Goal: Task Accomplishment & Management: Use online tool/utility

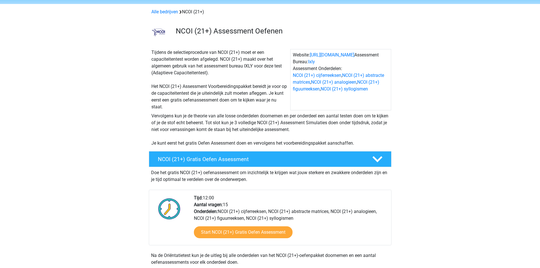
scroll to position [28, 0]
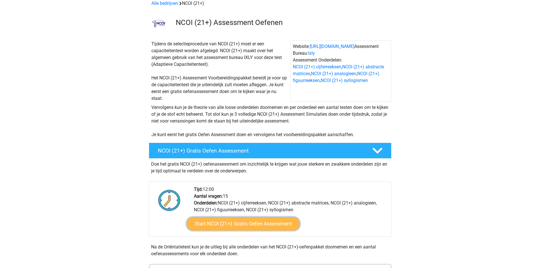
click at [235, 229] on link "Start NCOI (21+) Gratis Oefen Assessment" at bounding box center [242, 224] width 113 height 14
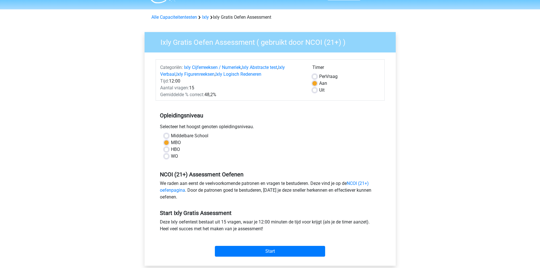
scroll to position [28, 0]
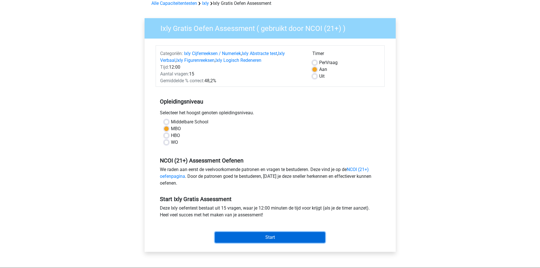
click at [253, 233] on input "Start" at bounding box center [270, 237] width 110 height 11
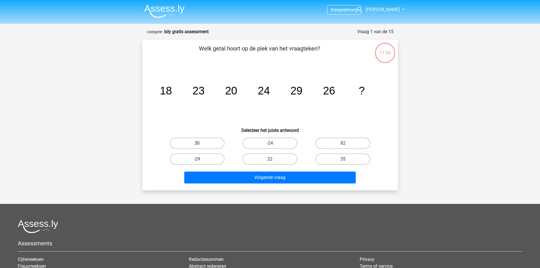
click at [193, 146] on label "30" at bounding box center [197, 142] width 55 height 11
click at [197, 146] on input "30" at bounding box center [199, 145] width 4 height 4
radio input "true"
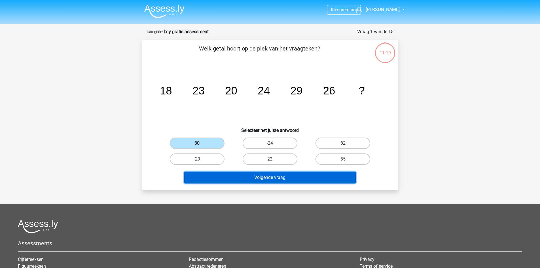
click at [246, 179] on button "Volgende vraag" at bounding box center [269, 177] width 171 height 12
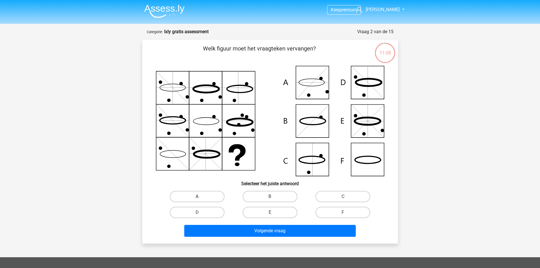
click at [209, 195] on label "A" at bounding box center [197, 196] width 55 height 11
click at [201, 196] on input "A" at bounding box center [199, 198] width 4 height 4
radio input "true"
click at [223, 183] on h6 "Selecteer het juiste antwoord" at bounding box center [269, 181] width 237 height 10
click at [212, 219] on div "D" at bounding box center [197, 212] width 73 height 16
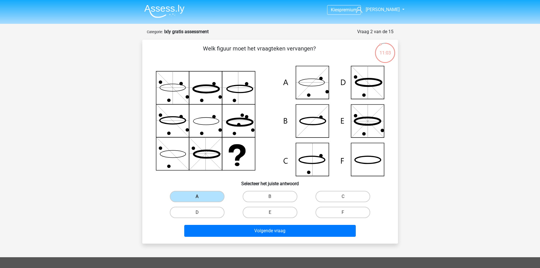
click at [211, 216] on label "D" at bounding box center [197, 212] width 55 height 11
click at [201, 216] on input "D" at bounding box center [199, 214] width 4 height 4
radio input "true"
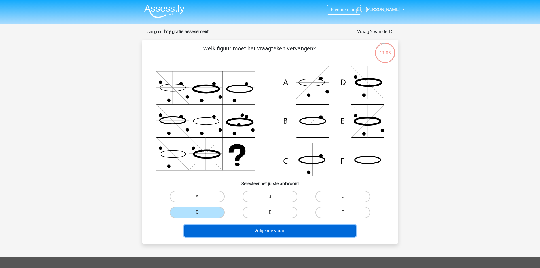
click at [228, 226] on button "Volgende vraag" at bounding box center [269, 231] width 171 height 12
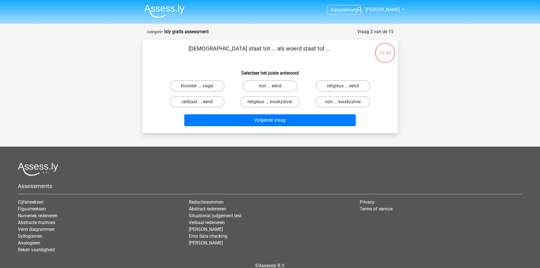
drag, startPoint x: 213, startPoint y: 53, endPoint x: 254, endPoint y: 49, distance: 41.3
click at [254, 49] on p "monnik staat tot ... als woerd staat tot ..." at bounding box center [259, 52] width 216 height 17
drag, startPoint x: 273, startPoint y: 39, endPoint x: 288, endPoint y: 46, distance: 16.5
click at [288, 46] on form "Vraag 3 van de 15 Categorie: Ixly gratis assessment monnik staat tot ... als wo…" at bounding box center [270, 80] width 256 height 105
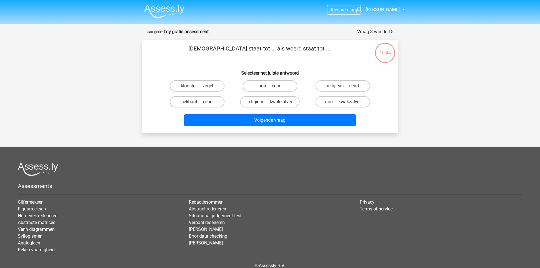
drag, startPoint x: 301, startPoint y: 49, endPoint x: 300, endPoint y: 54, distance: 4.3
click at [301, 50] on p "monnik staat tot ... als woerd staat tot ..." at bounding box center [259, 52] width 216 height 17
click at [269, 102] on label "religieus ... kwakzalver" at bounding box center [269, 101] width 59 height 11
click at [270, 102] on input "religieus ... kwakzalver" at bounding box center [272, 104] width 4 height 4
radio input "true"
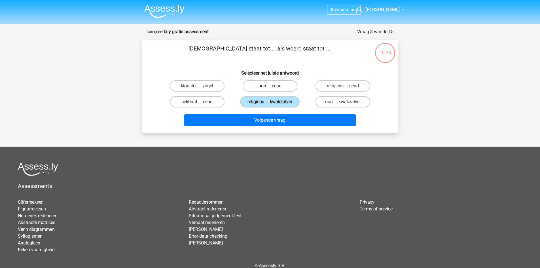
click at [269, 84] on label "non ... eend" at bounding box center [270, 85] width 55 height 11
click at [270, 86] on input "non ... eend" at bounding box center [272, 88] width 4 height 4
radio input "true"
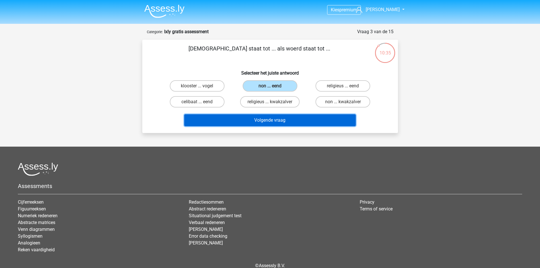
click at [265, 122] on button "Volgende vraag" at bounding box center [269, 120] width 171 height 12
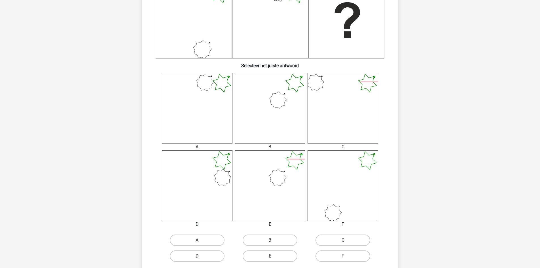
scroll to position [170, 0]
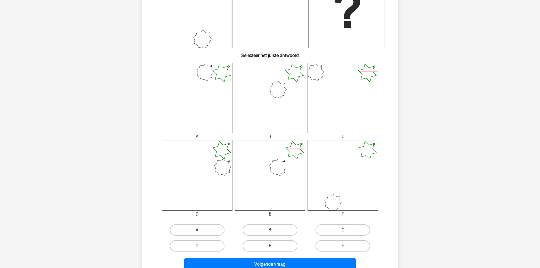
click at [257, 229] on label "B" at bounding box center [270, 229] width 55 height 11
click at [270, 230] on input "B" at bounding box center [272, 232] width 4 height 4
radio input "true"
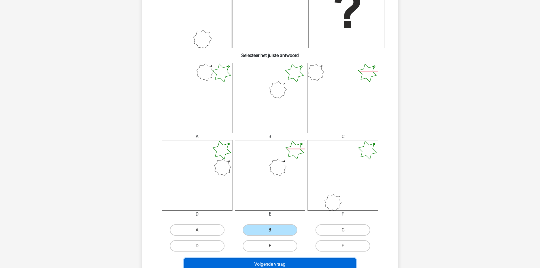
click at [256, 261] on button "Volgende vraag" at bounding box center [269, 264] width 171 height 12
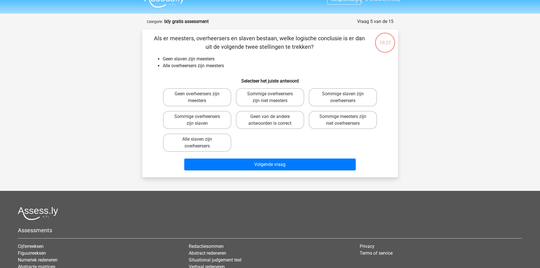
scroll to position [0, 0]
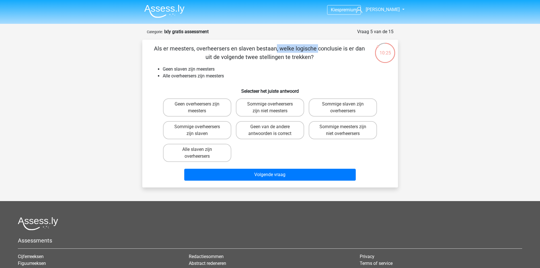
drag, startPoint x: 158, startPoint y: 50, endPoint x: 198, endPoint y: 49, distance: 40.8
click at [198, 49] on p "Als er meesters, overheersers en slaven bestaan, welke logische conclusie is er…" at bounding box center [259, 52] width 216 height 17
drag, startPoint x: 203, startPoint y: 79, endPoint x: 224, endPoint y: 77, distance: 20.8
click at [224, 77] on li "Alle overheersers zijn meesters" at bounding box center [276, 76] width 226 height 7
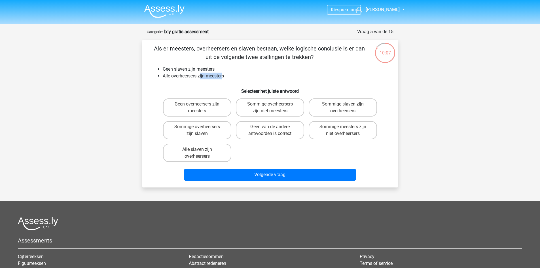
click at [224, 77] on li "Alle overheersers zijn meesters" at bounding box center [276, 76] width 226 height 7
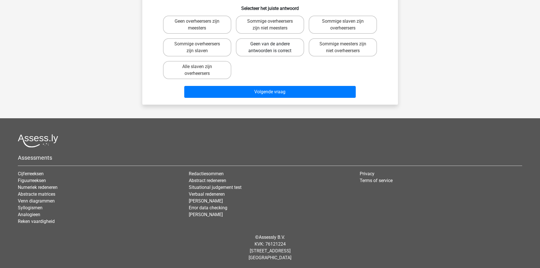
click at [256, 46] on label "Geen van de andere antwoorden is correct" at bounding box center [270, 47] width 68 height 18
click at [270, 46] on input "Geen van de andere antwoorden is correct" at bounding box center [272, 46] width 4 height 4
radio input "true"
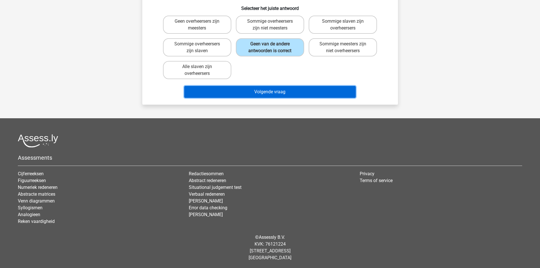
click at [244, 90] on button "Volgende vraag" at bounding box center [269, 92] width 171 height 12
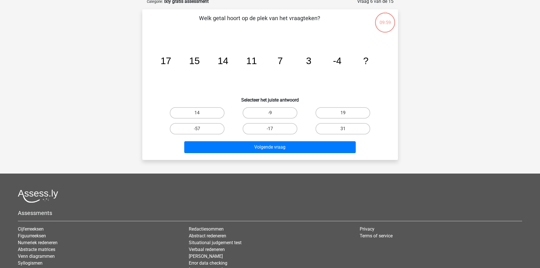
scroll to position [28, 0]
